Goal: Book appointment/travel/reservation

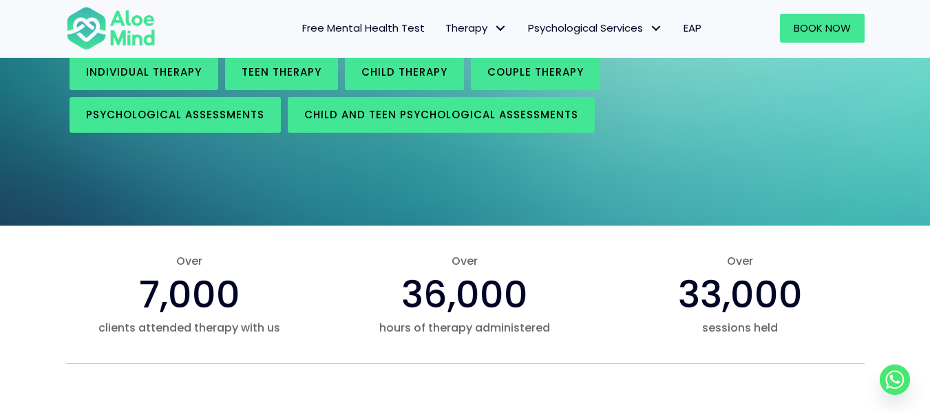
scroll to position [240, 0]
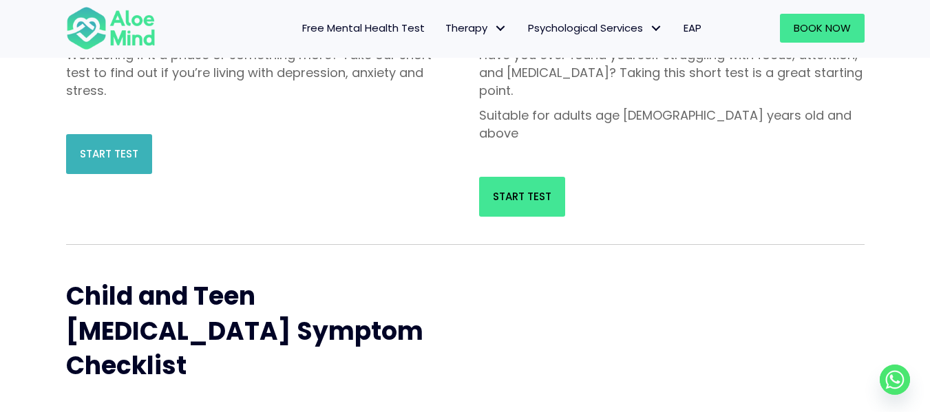
scroll to position [288, 0]
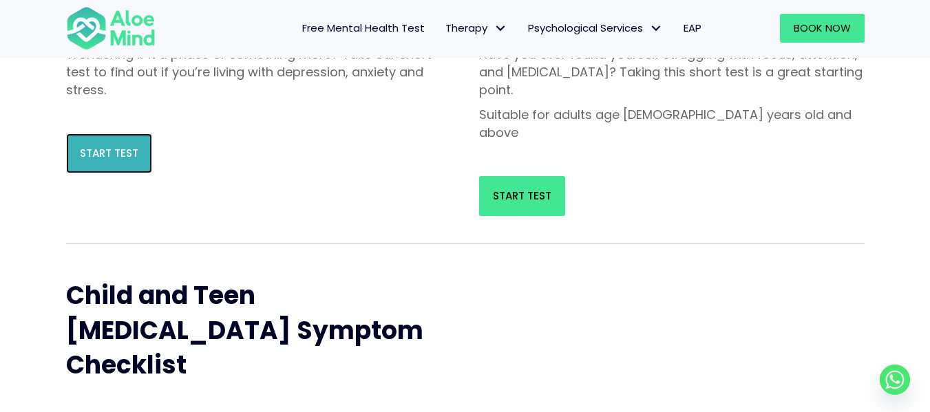
click at [114, 162] on link "Start Test" at bounding box center [109, 154] width 86 height 40
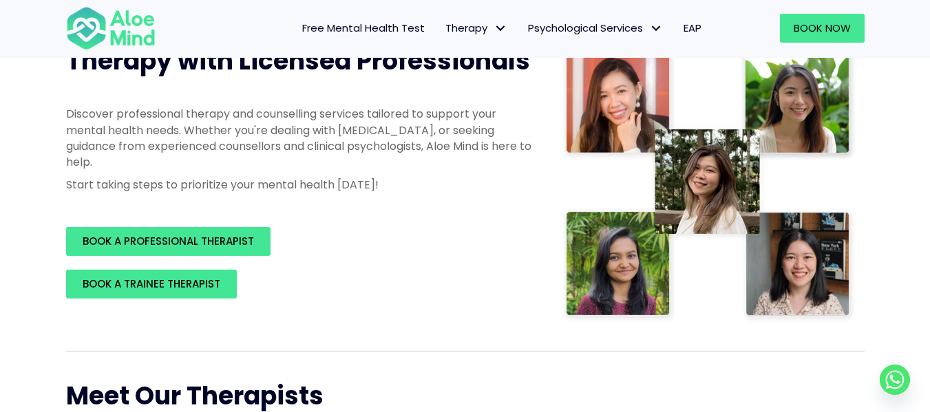
scroll to position [206, 0]
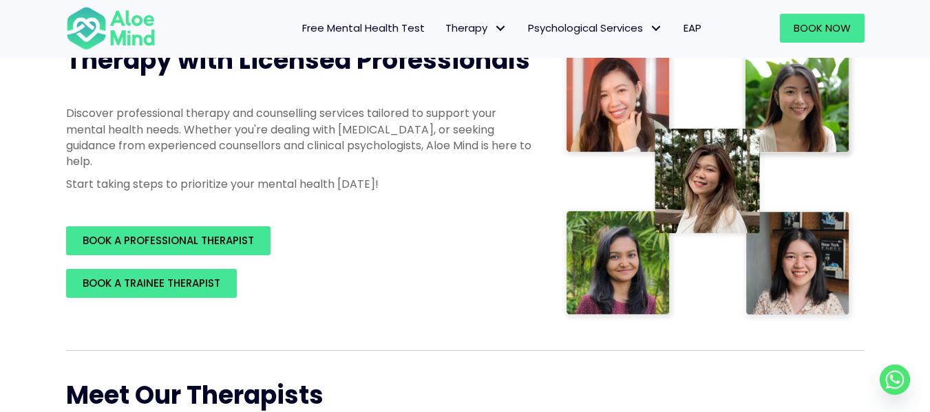
drag, startPoint x: 912, startPoint y: 3, endPoint x: 531, endPoint y: 313, distance: 491.2
click at [531, 313] on div "Therapy with Licensed Professionals Discover professional therapy and counselli…" at bounding box center [465, 183] width 826 height 307
click at [410, 200] on div "Discover professional therapy and counselling services tailored to support your…" at bounding box center [300, 152] width 496 height 121
